Goal: Find specific page/section: Find specific page/section

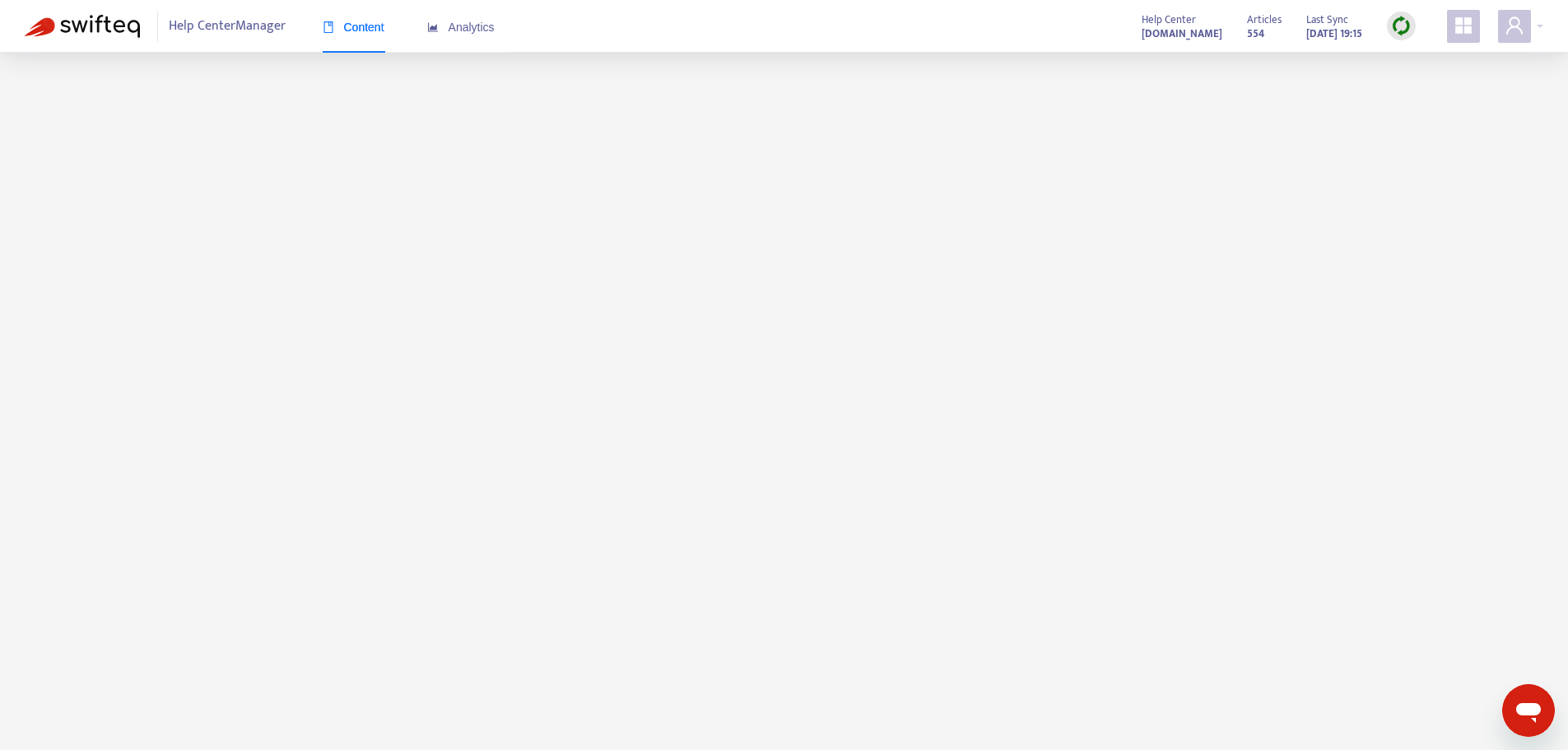
click at [90, 29] on img at bounding box center [82, 26] width 115 height 23
click at [455, 29] on span "Analytics" at bounding box center [460, 27] width 68 height 13
click at [362, 29] on span "Content" at bounding box center [353, 27] width 62 height 13
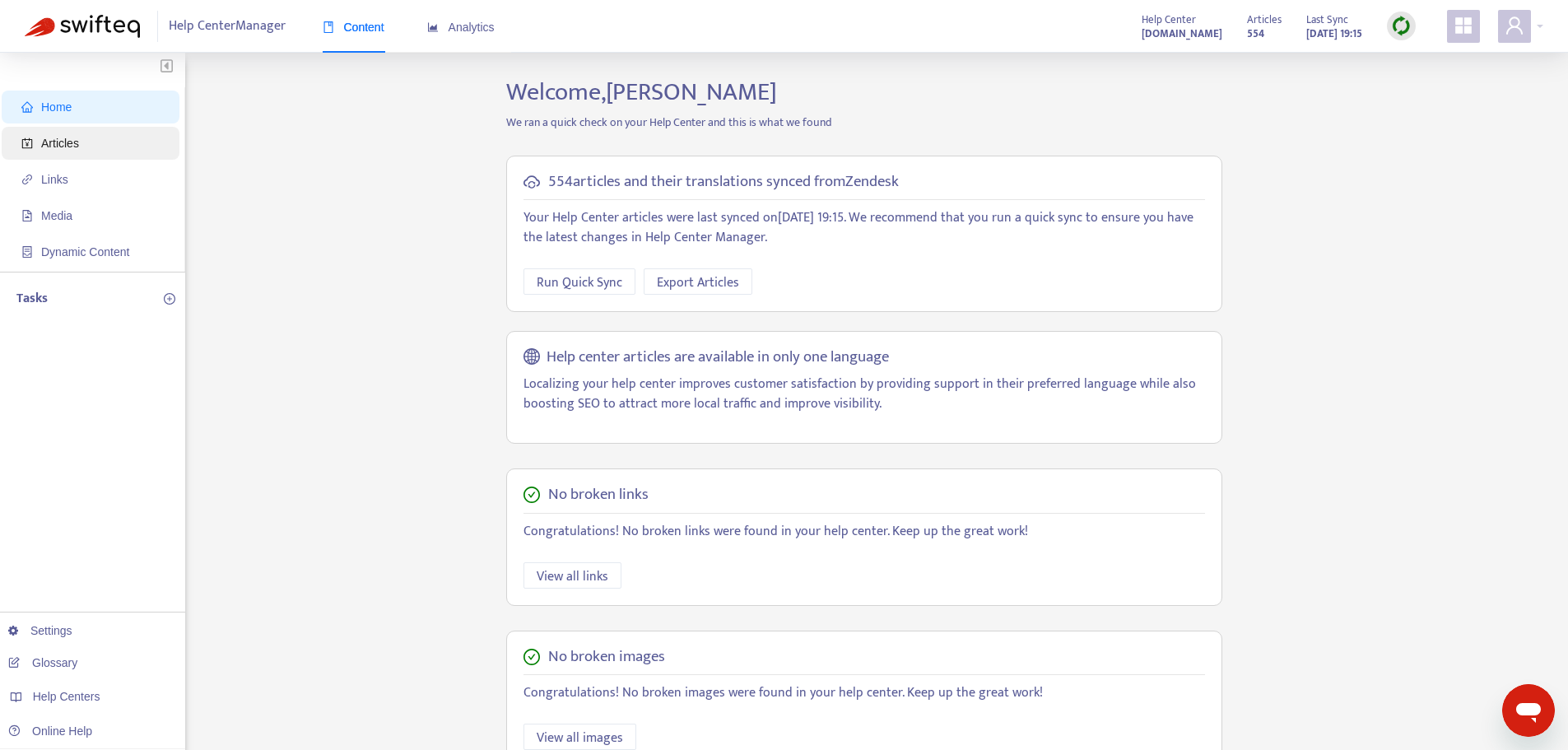
click at [89, 144] on span "Articles" at bounding box center [93, 143] width 145 height 32
